Goal: Check status

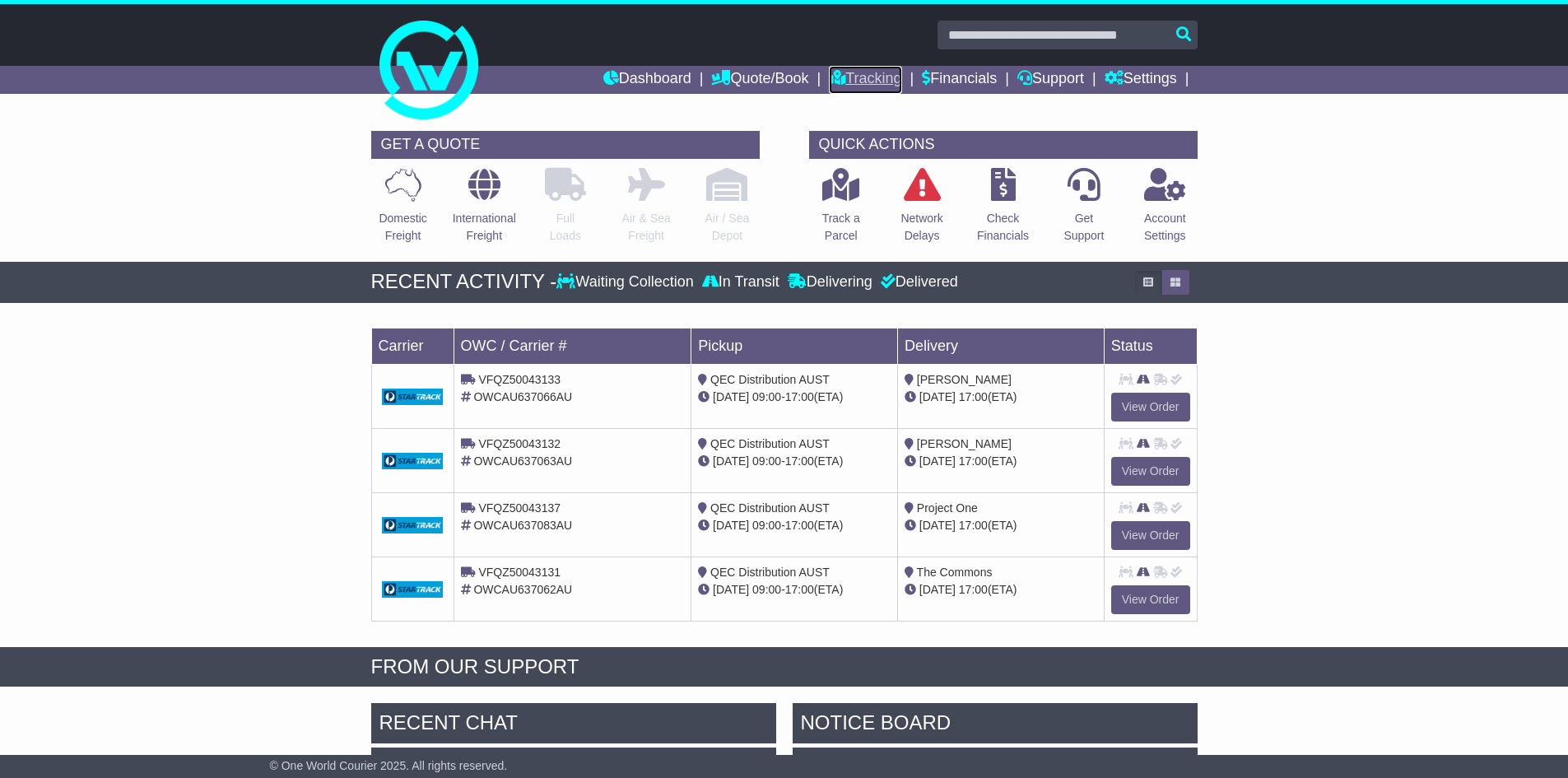
click at [886, 72] on link "Tracking" at bounding box center [865, 79] width 73 height 28
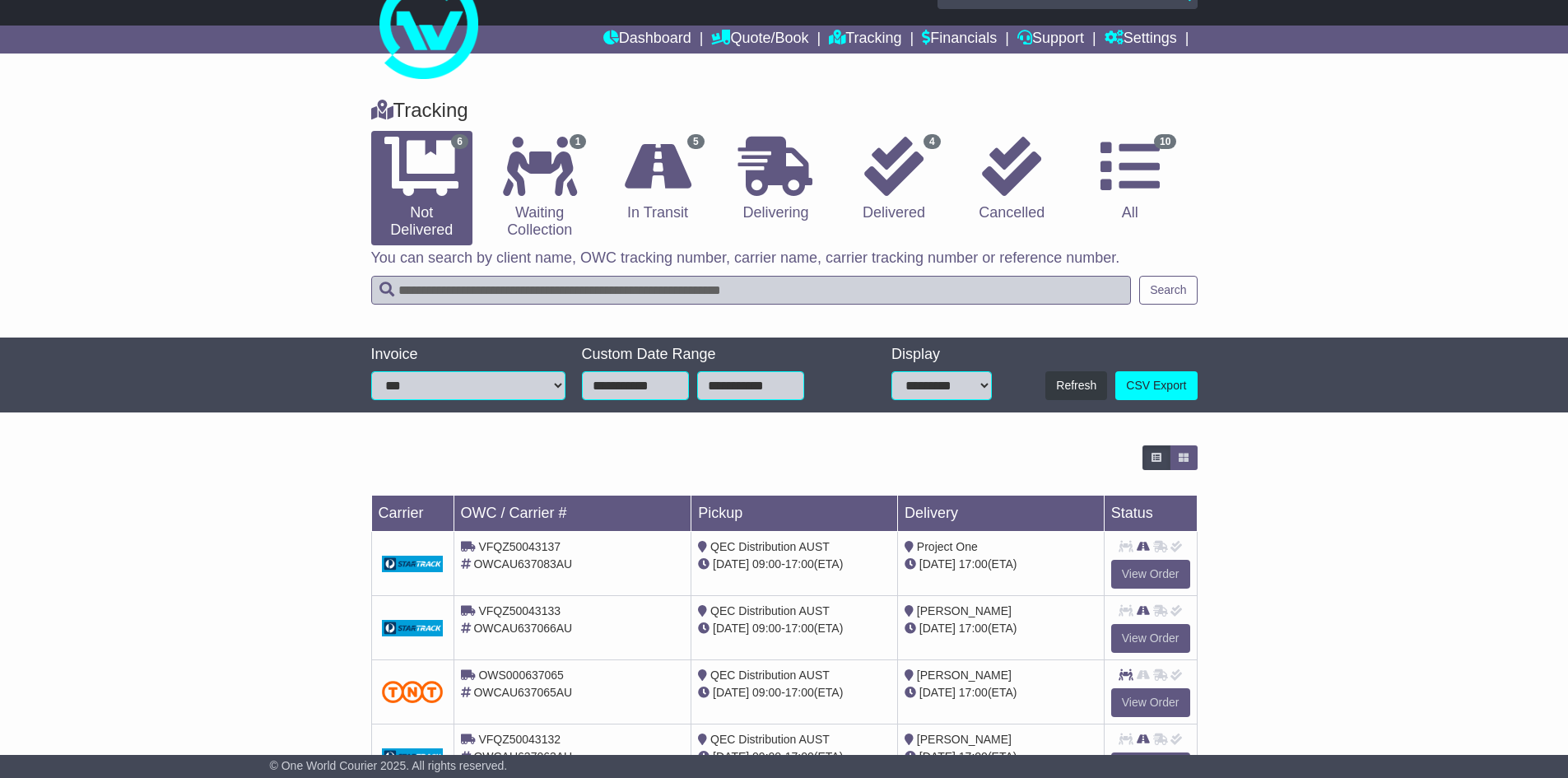
scroll to position [238, 0]
